Goal: Information Seeking & Learning: Learn about a topic

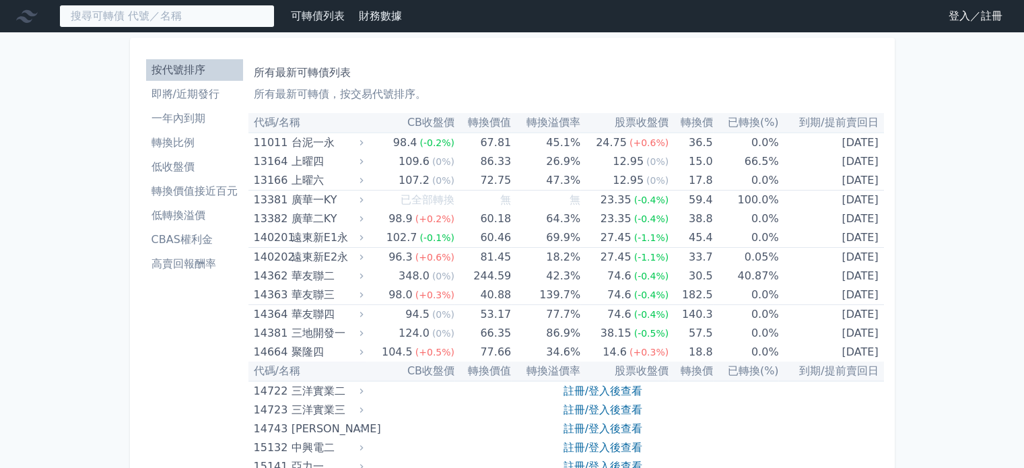
click at [178, 9] on input at bounding box center [167, 16] width 216 height 23
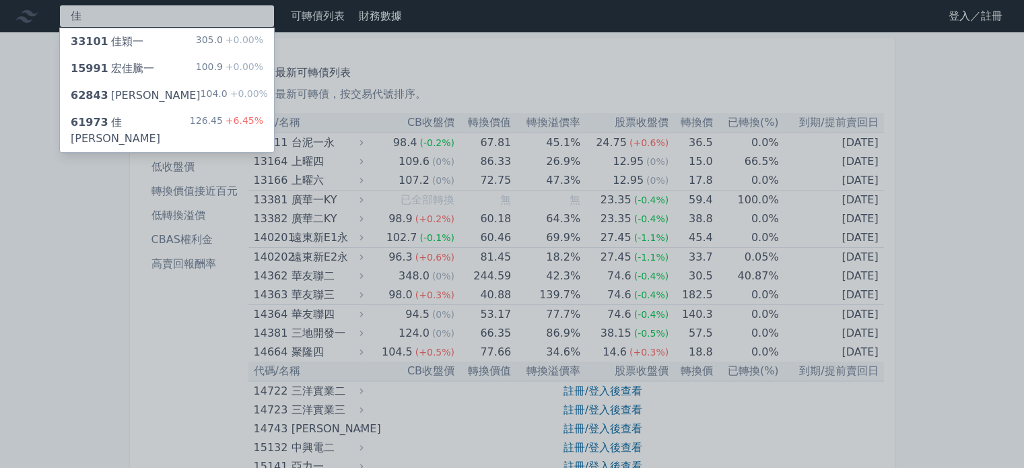
type input "佳"
click at [162, 115] on div "61973 [PERSON_NAME][PERSON_NAME]三 126.45 +6.45%" at bounding box center [167, 130] width 214 height 43
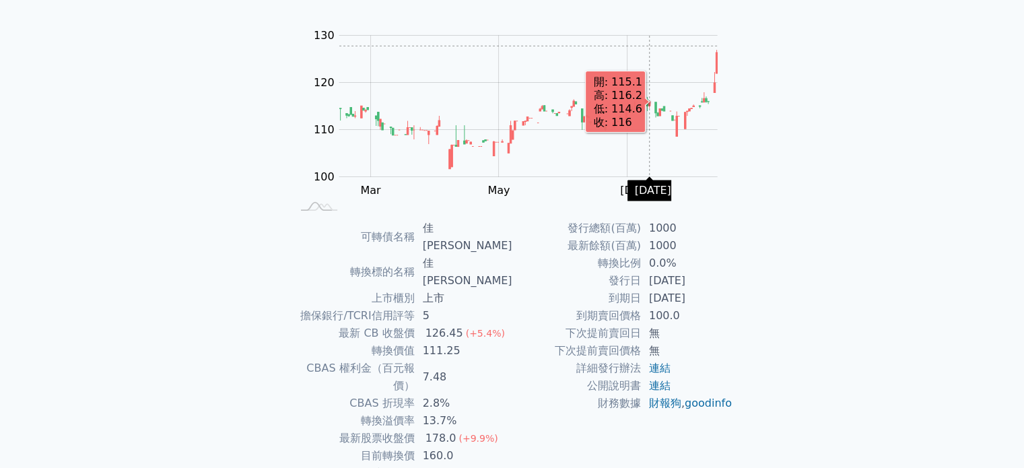
scroll to position [156, 0]
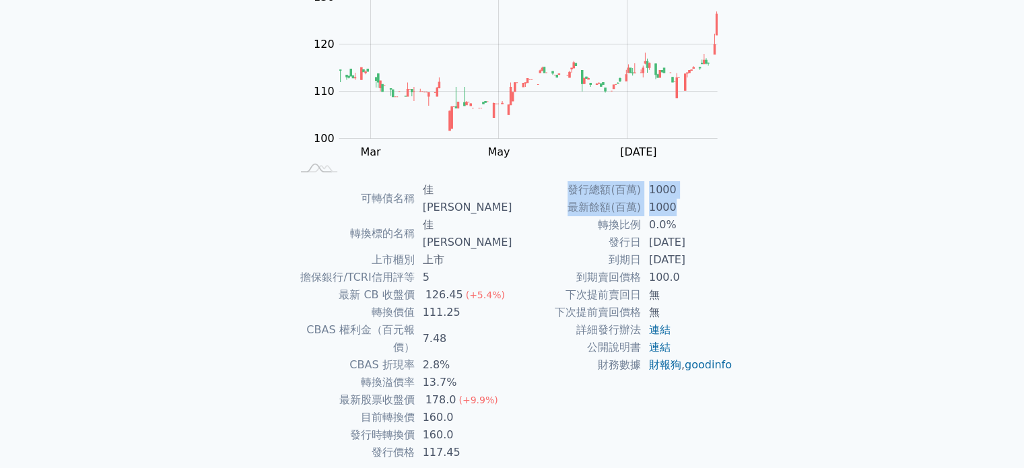
drag, startPoint x: 684, startPoint y: 207, endPoint x: 535, endPoint y: 191, distance: 150.4
click at [535, 191] on tbody "發行總額(百萬) 1000 最新餘額(百萬) 1000 轉換比例 0.0% 發行日 [DATE] 到期日 [DATE] 到期賣回價格 100.0 下次提前賣回…" at bounding box center [623, 277] width 221 height 193
click at [787, 245] on div "可轉債列表 財務數據 可轉債列表 財務數據 登入／註冊 登入／註冊 可轉債列表 › 61973 佳必[PERSON_NAME] 61973 佳[PERSON_…" at bounding box center [512, 182] width 1024 height 676
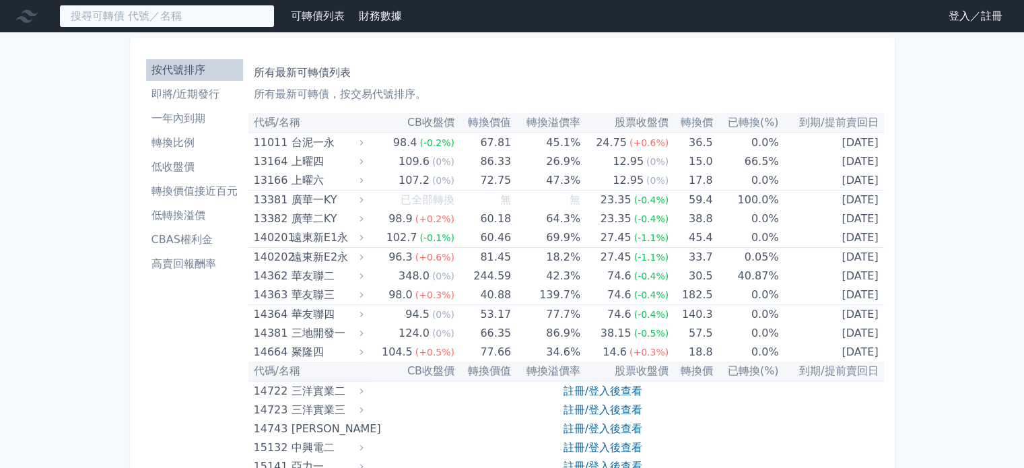
click at [124, 20] on input at bounding box center [167, 16] width 216 height 23
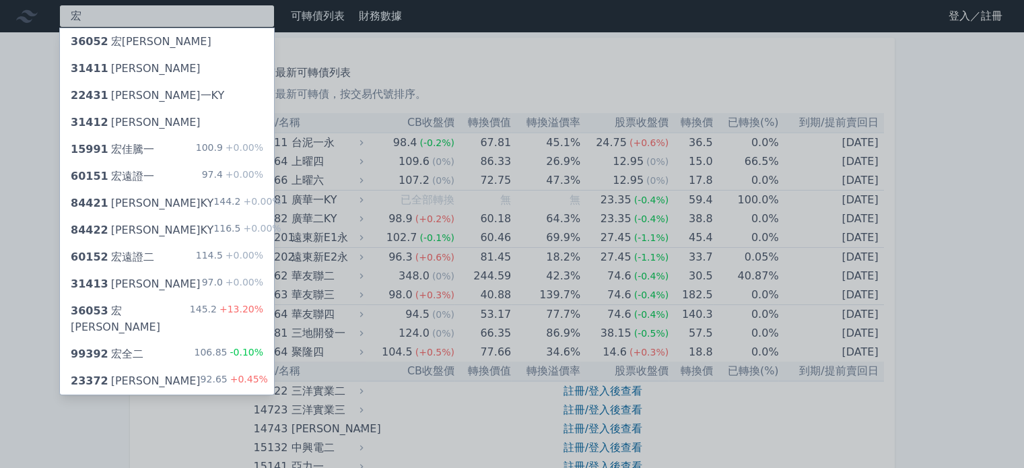
type input "宏"
click at [160, 308] on div "36053 宏致三 145.2 +13.20%" at bounding box center [167, 319] width 214 height 43
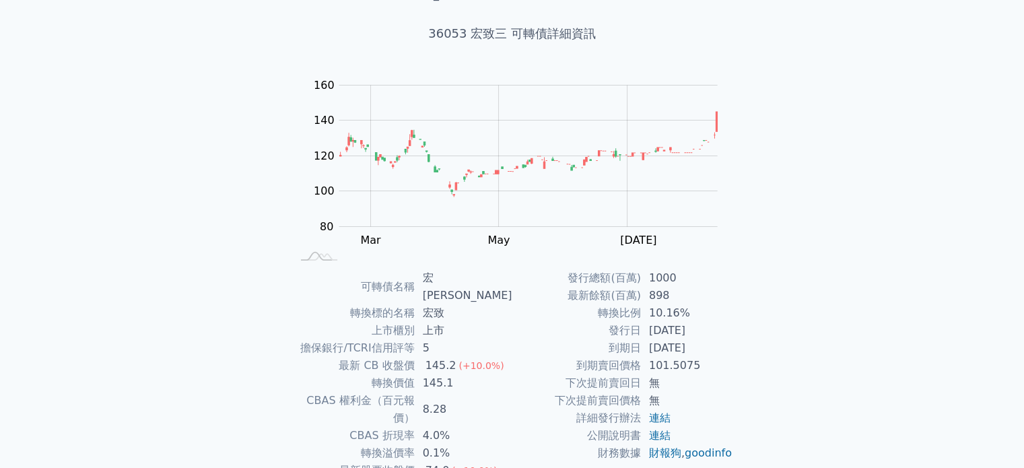
scroll to position [135, 0]
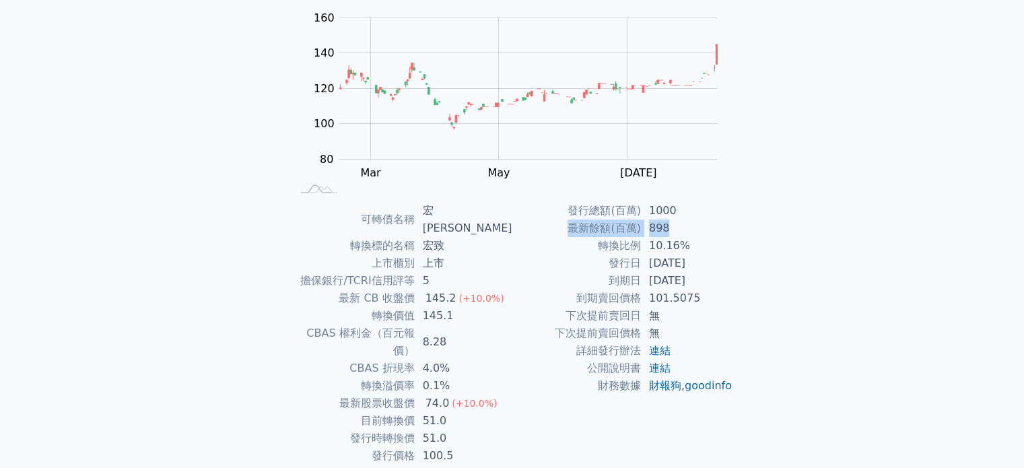
drag, startPoint x: 687, startPoint y: 228, endPoint x: 529, endPoint y: 220, distance: 158.5
click at [529, 220] on tr "最新餘額(百萬) 898" at bounding box center [623, 229] width 221 height 18
click at [569, 203] on td "發行總額(百萬)" at bounding box center [577, 211] width 129 height 18
drag, startPoint x: 684, startPoint y: 231, endPoint x: 637, endPoint y: 230, distance: 47.2
click at [637, 230] on tr "最新餘額(百萬) 898" at bounding box center [623, 229] width 221 height 18
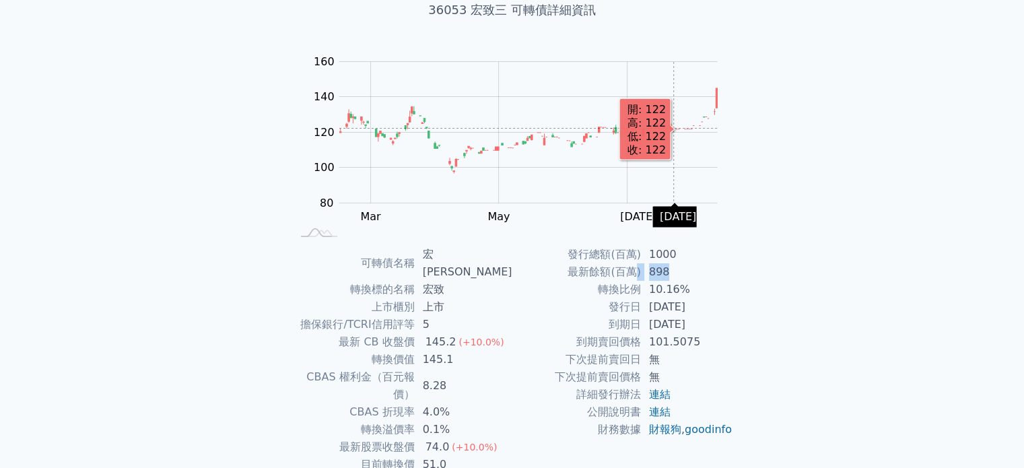
scroll to position [67, 0]
